Goal: Check status: Check status

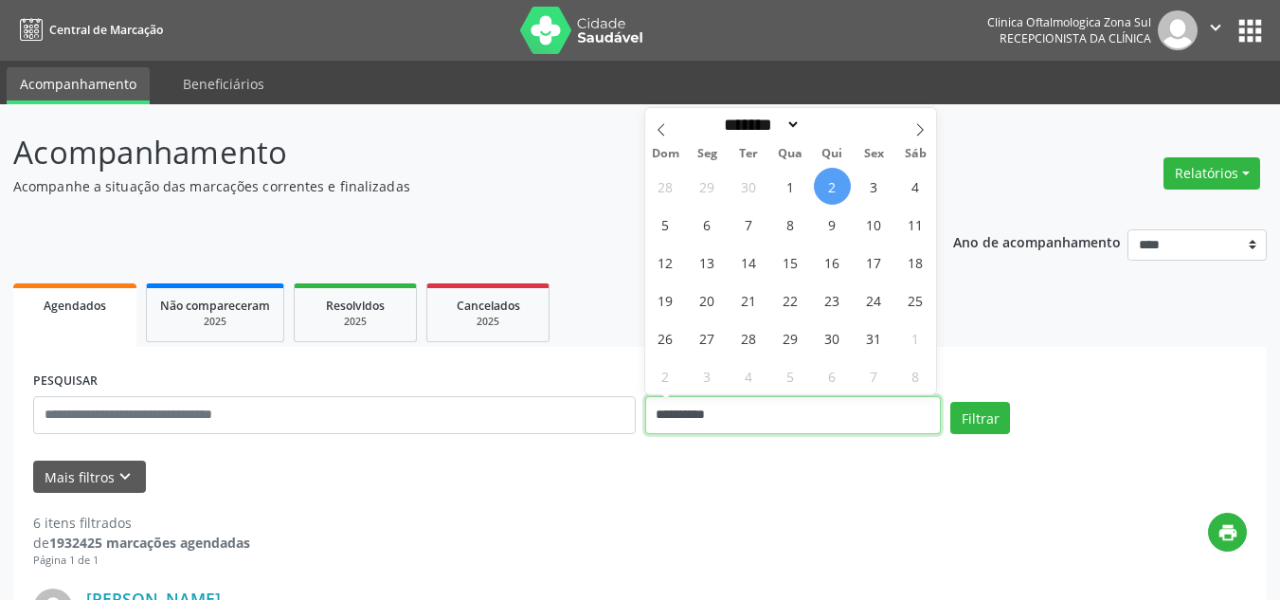
click at [787, 419] on input "**********" at bounding box center [793, 415] width 297 height 38
click at [833, 182] on span "2" at bounding box center [832, 186] width 37 height 37
type input "**********"
click at [877, 189] on span "3" at bounding box center [874, 186] width 37 height 37
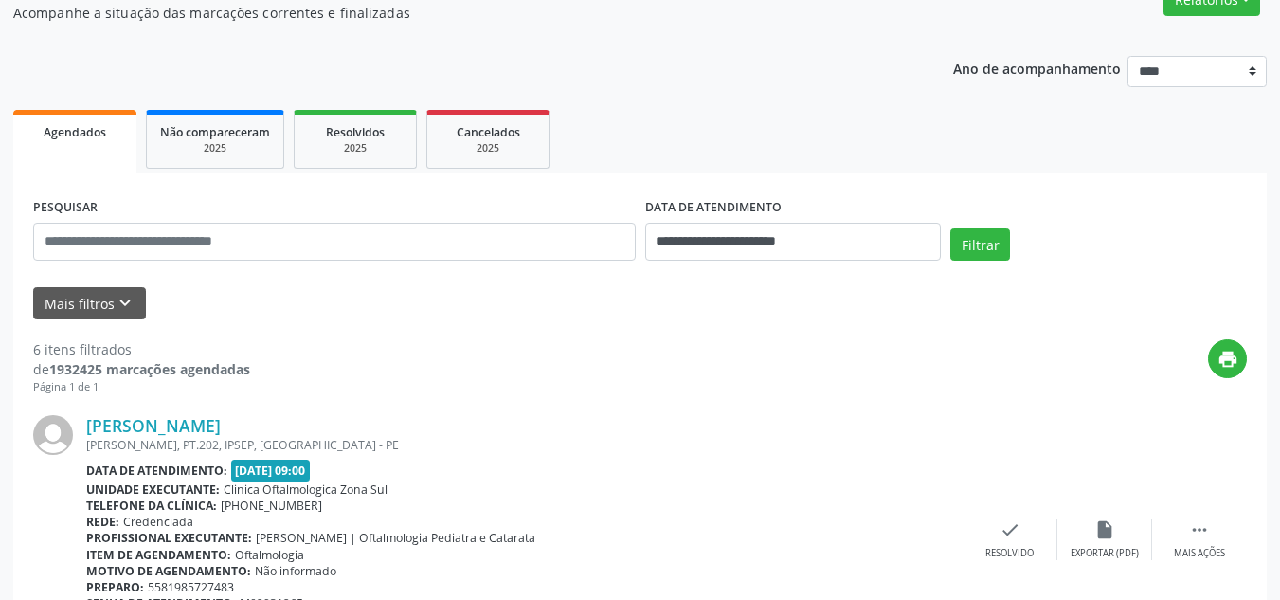
scroll to position [190, 0]
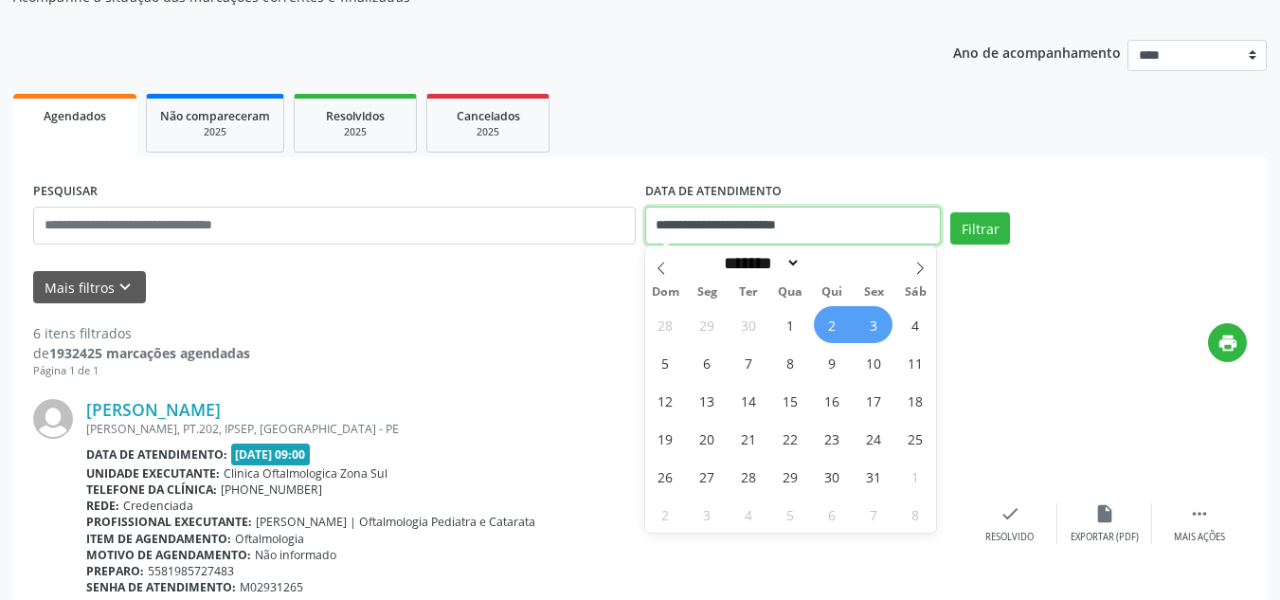
click at [791, 227] on input "**********" at bounding box center [793, 226] width 297 height 38
click at [788, 316] on span "1" at bounding box center [790, 324] width 37 height 37
type input "**********"
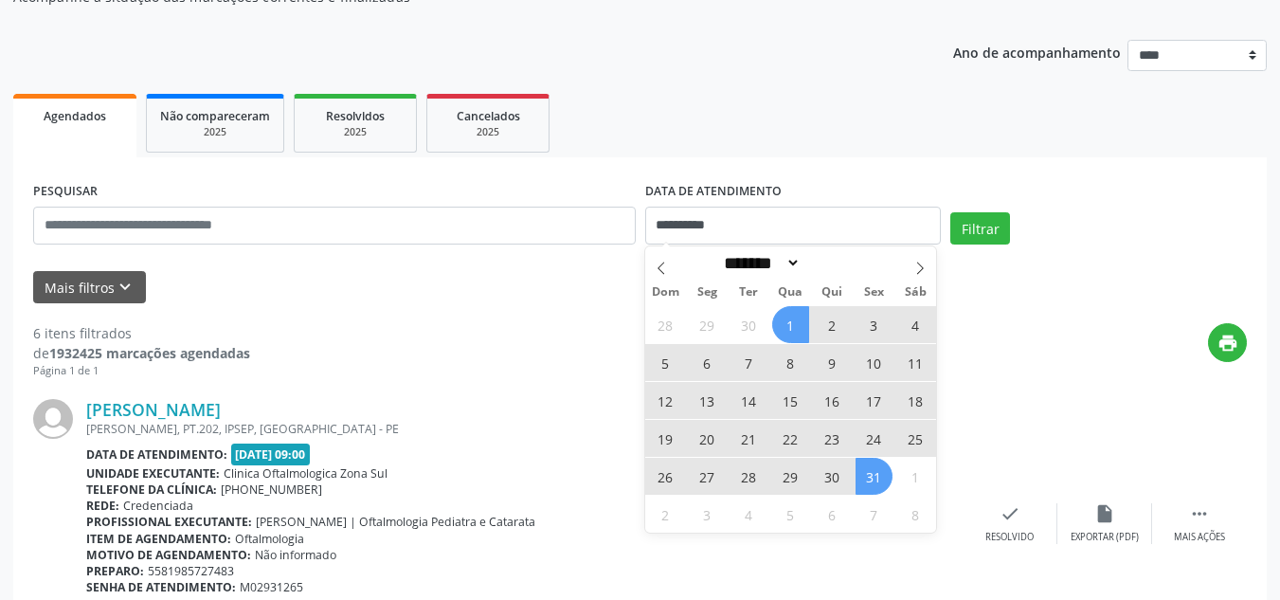
click at [870, 474] on span "31" at bounding box center [874, 476] width 37 height 37
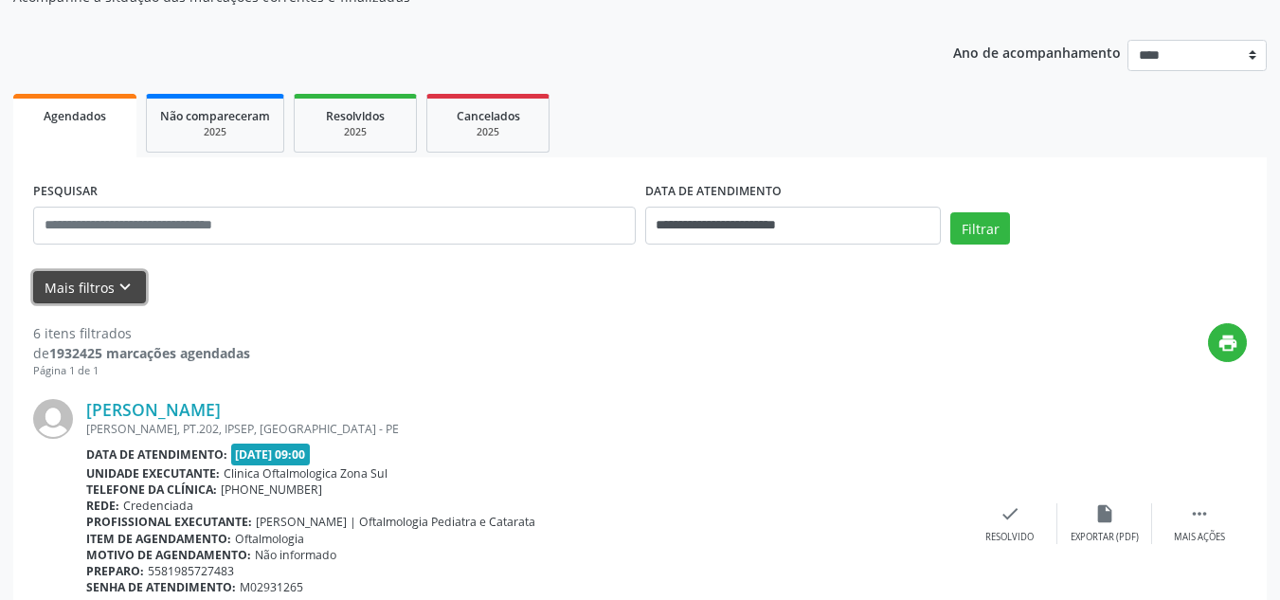
drag, startPoint x: 92, startPoint y: 286, endPoint x: 108, endPoint y: 282, distance: 16.5
click at [93, 286] on button "Mais filtros keyboard_arrow_down" at bounding box center [89, 287] width 113 height 33
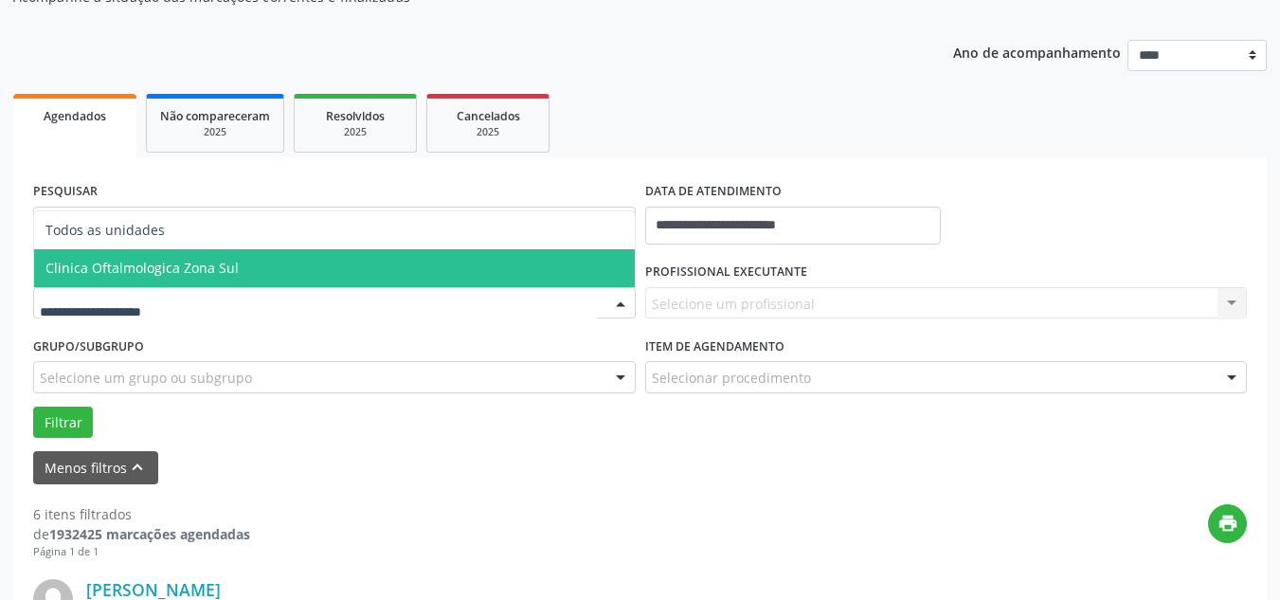
drag, startPoint x: 158, startPoint y: 270, endPoint x: 701, endPoint y: 291, distance: 543.4
click at [171, 270] on span "Clinica Oftalmologica Zona Sul" at bounding box center [141, 268] width 193 height 18
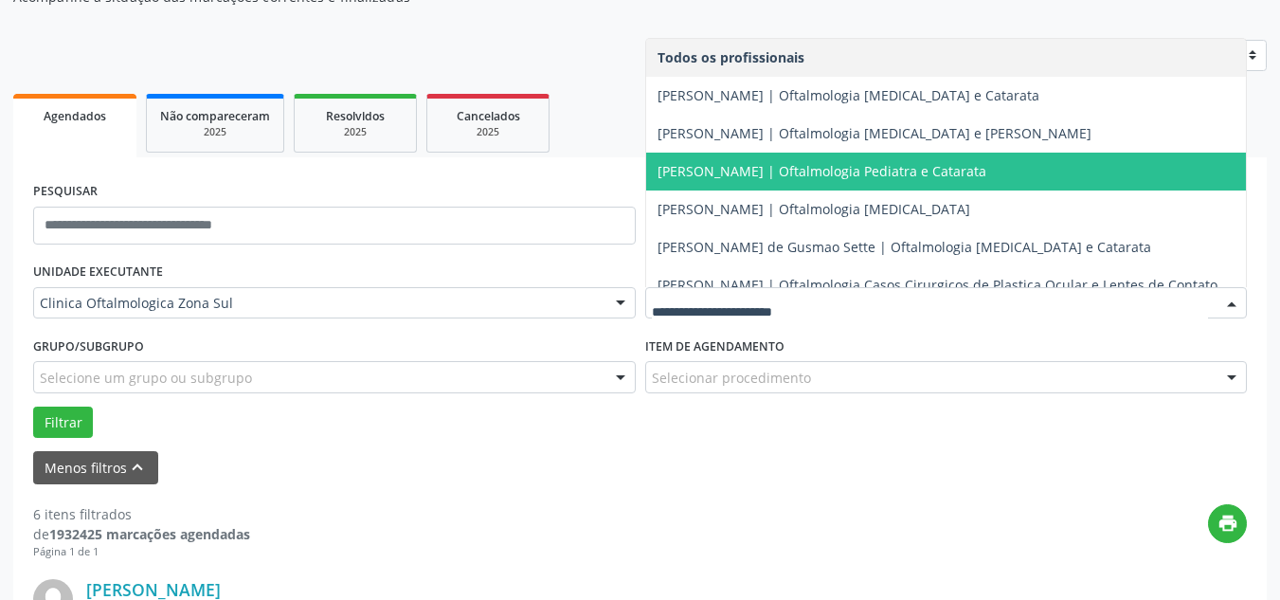
click at [711, 172] on span "[PERSON_NAME] | Oftalmologia Pediatra e Catarata" at bounding box center [822, 171] width 329 height 18
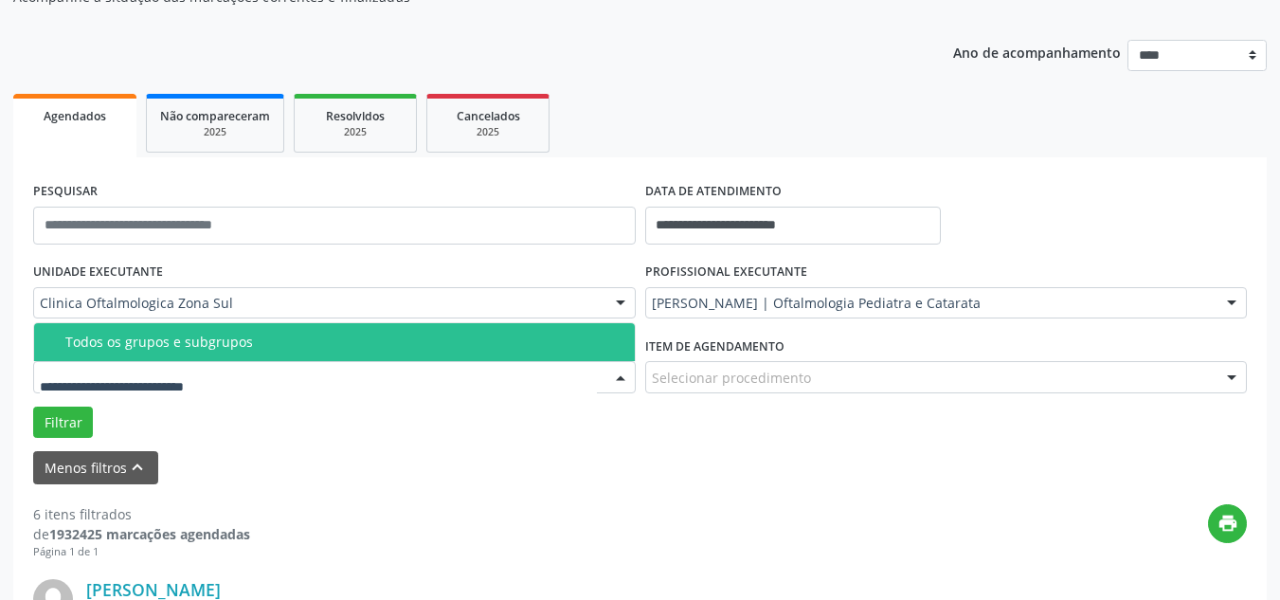
click at [135, 338] on div "Todos os grupos e subgrupos" at bounding box center [344, 342] width 558 height 15
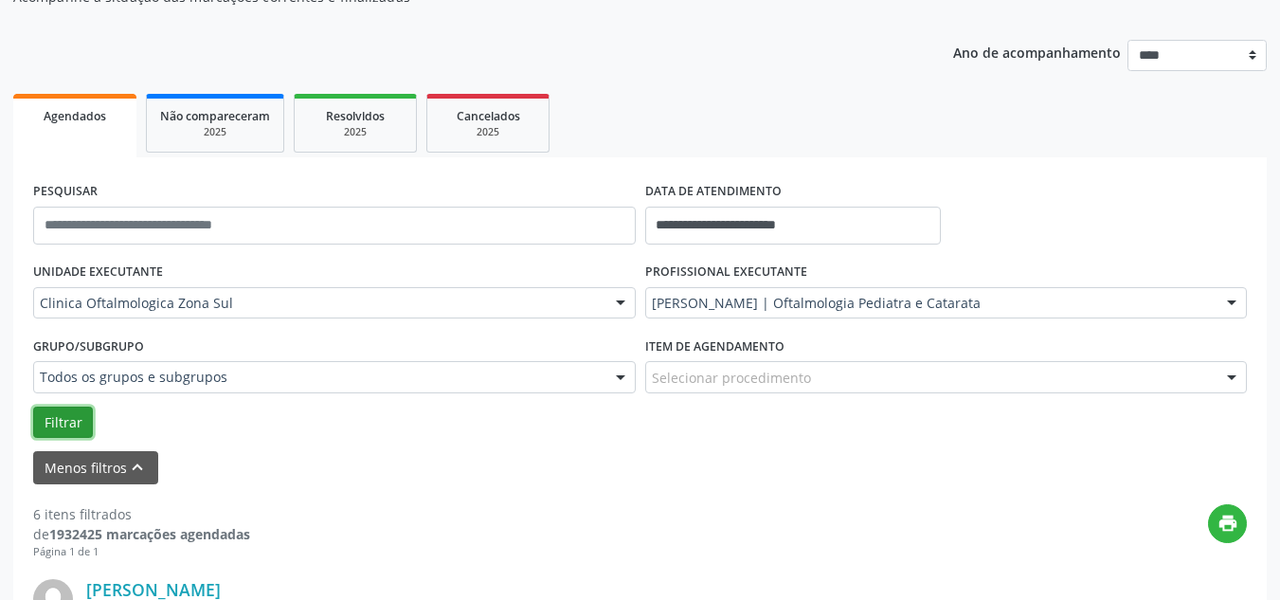
drag, startPoint x: 62, startPoint y: 409, endPoint x: 85, endPoint y: 408, distance: 23.7
click at [65, 410] on button "Filtrar" at bounding box center [63, 423] width 60 height 32
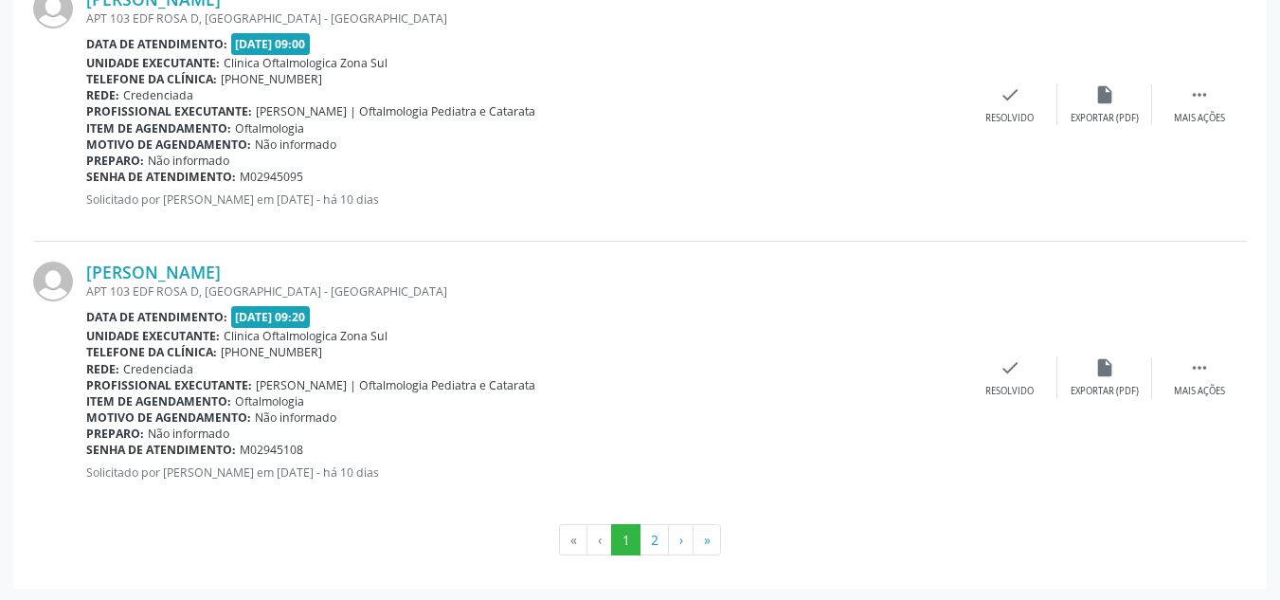
scroll to position [4382, 0]
click at [652, 536] on button "2" at bounding box center [654, 538] width 29 height 32
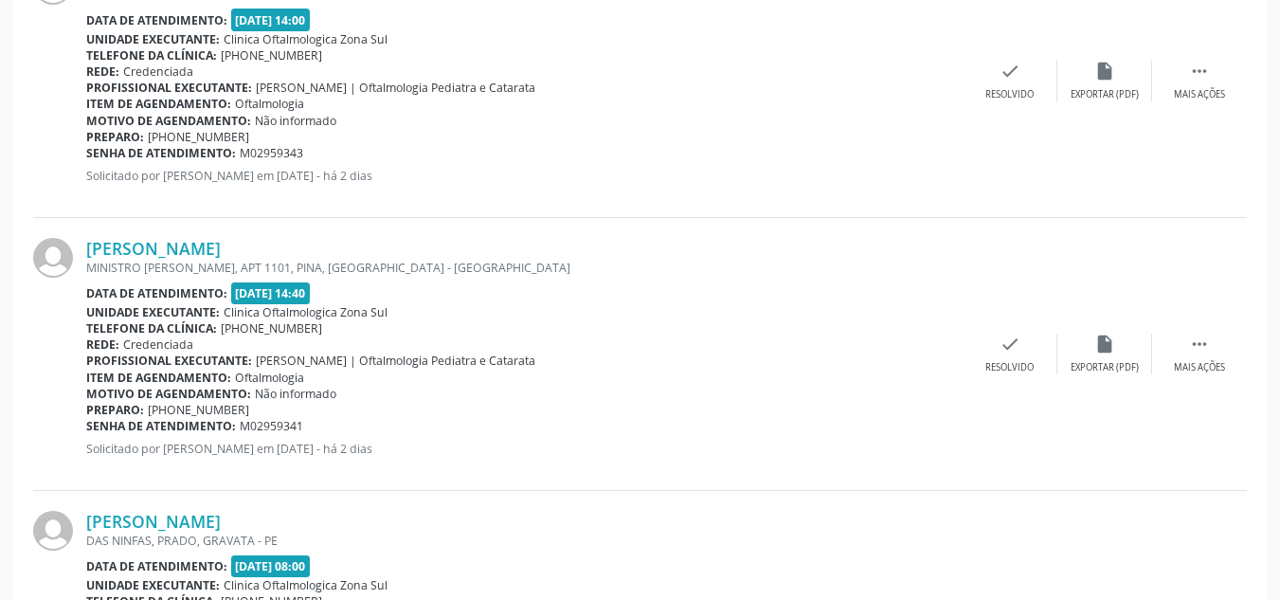
scroll to position [1317, 0]
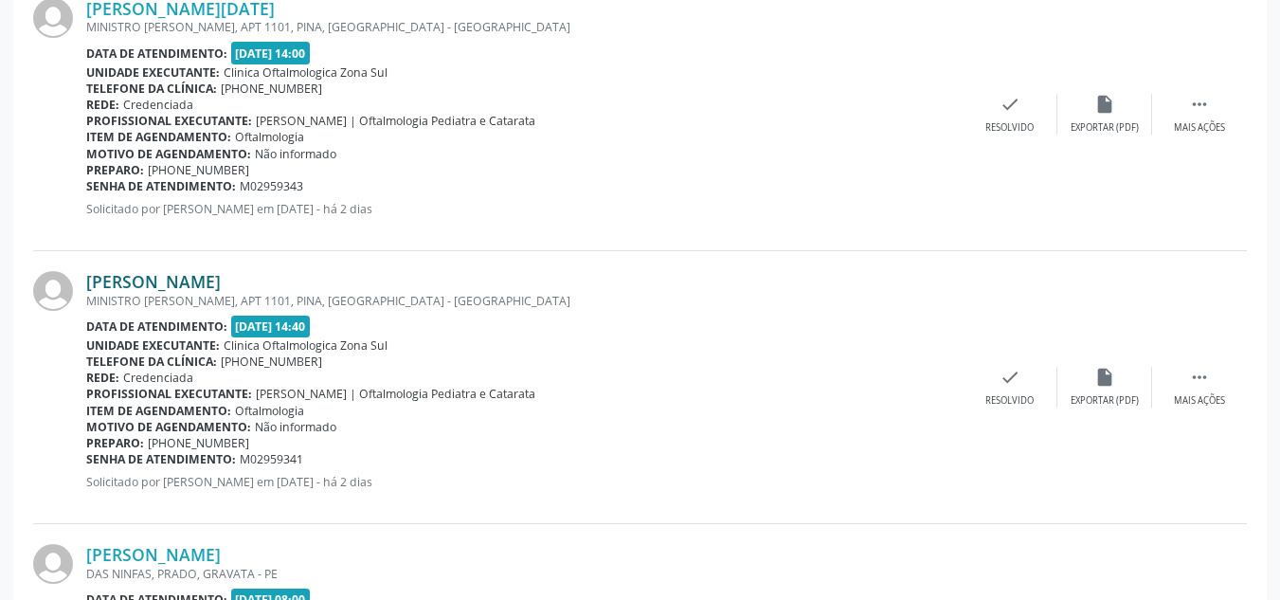
drag, startPoint x: 342, startPoint y: 278, endPoint x: 94, endPoint y: 283, distance: 248.3
click at [94, 283] on div "[PERSON_NAME]" at bounding box center [524, 281] width 877 height 21
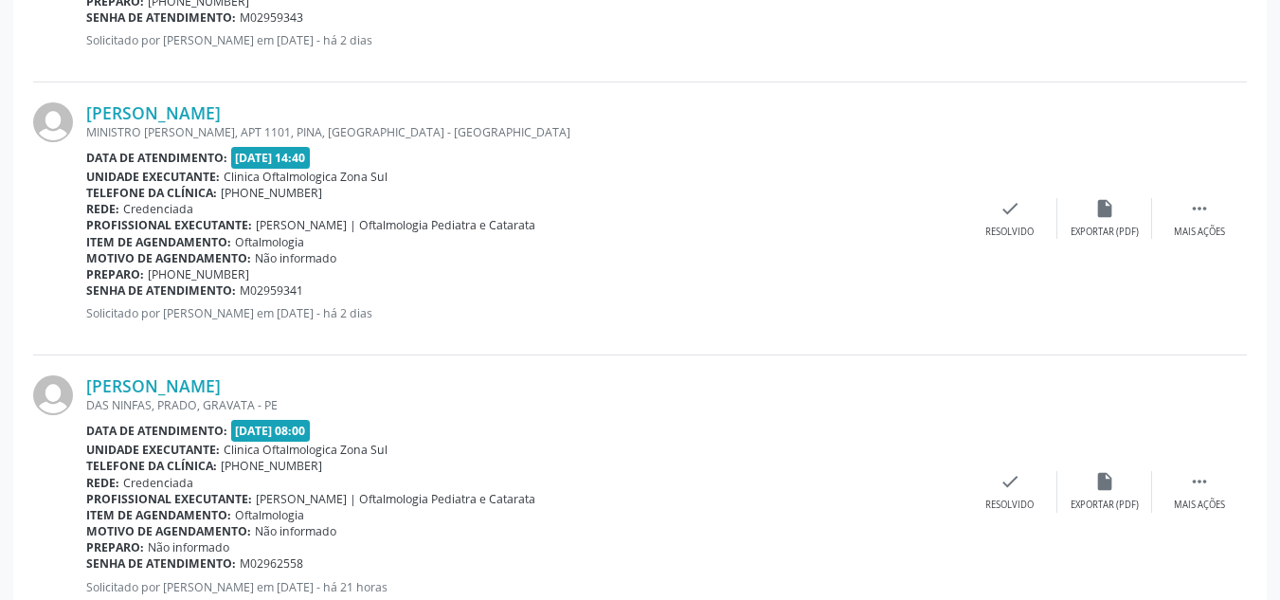
scroll to position [1412, 0]
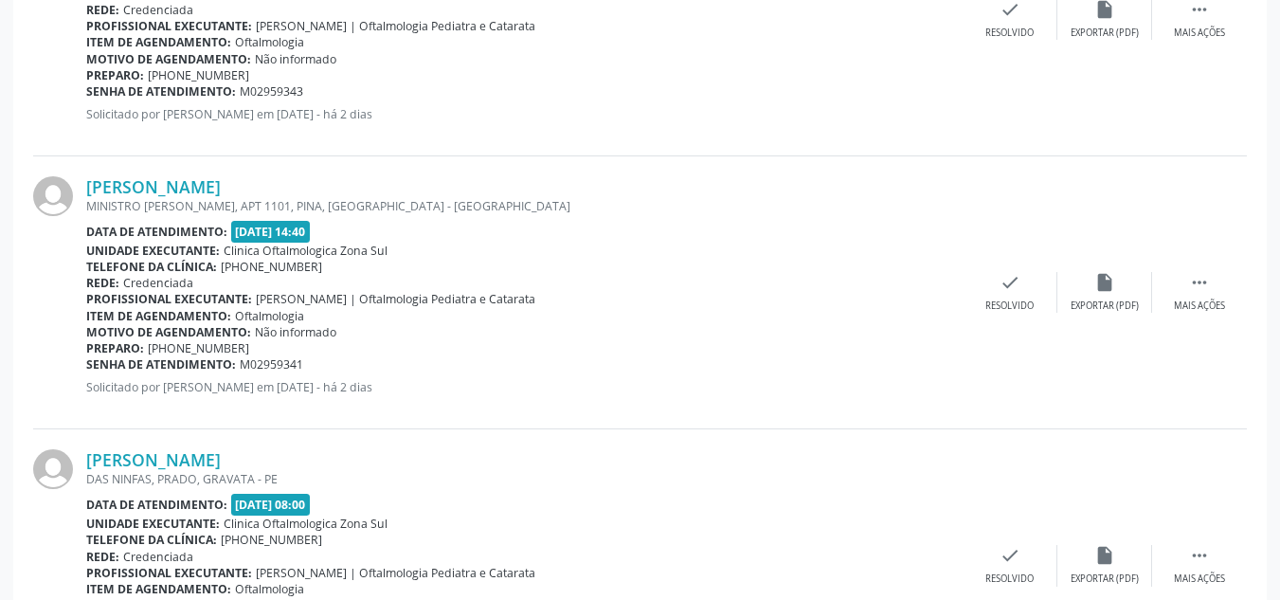
drag, startPoint x: 541, startPoint y: 200, endPoint x: 789, endPoint y: 570, distance: 446.0
click at [546, 208] on div "MINISTRO [PERSON_NAME], APT 1101, PINA, [GEOGRAPHIC_DATA] - [GEOGRAPHIC_DATA]" at bounding box center [524, 206] width 877 height 16
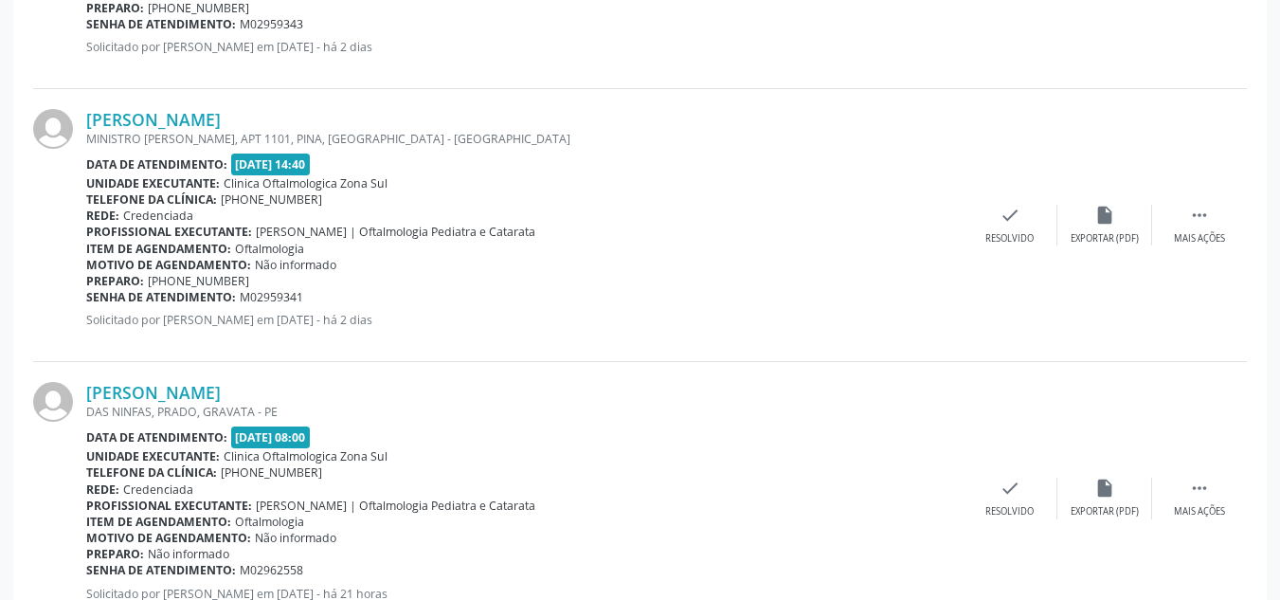
scroll to position [1507, 0]
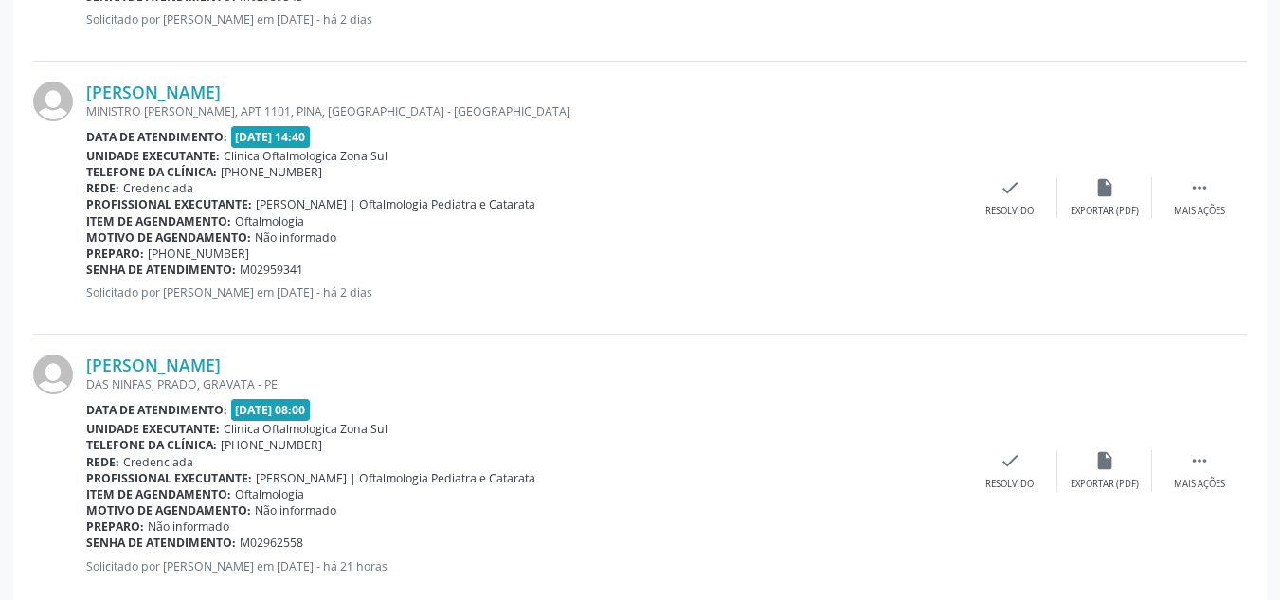
click at [453, 336] on div "[PERSON_NAME] DAS NINFAS, PRADO, GRAVATA - PE Data de atendimento: [DATE] 08:00…" at bounding box center [640, 471] width 1214 height 272
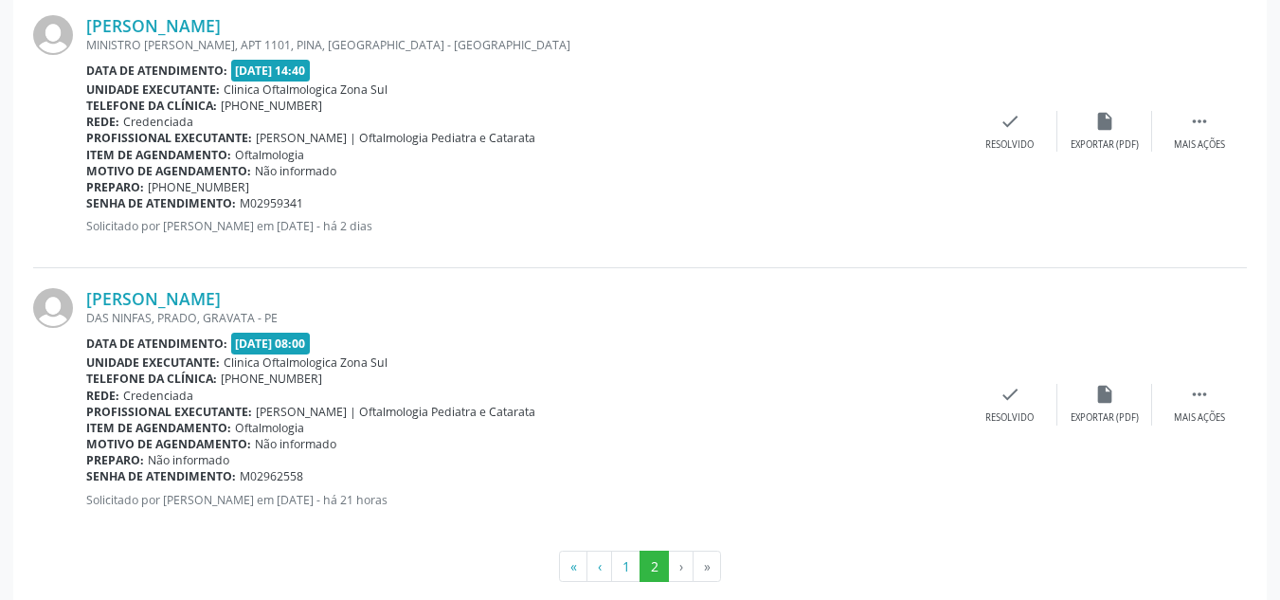
scroll to position [1601, 0]
